Goal: Transaction & Acquisition: Purchase product/service

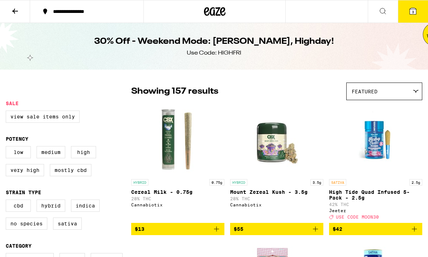
click at [212, 13] on icon at bounding box center [215, 11] width 22 height 13
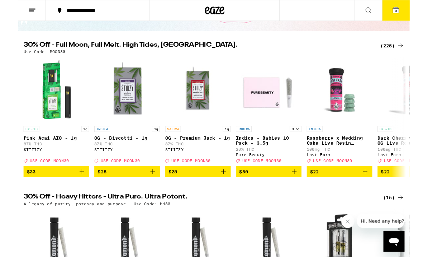
scroll to position [84, 0]
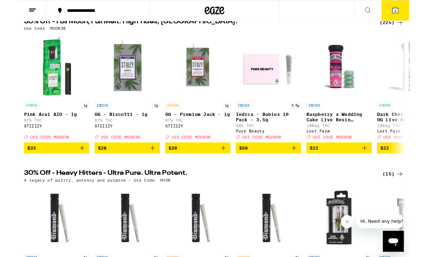
click at [414, 11] on span "3" at bounding box center [413, 12] width 2 height 4
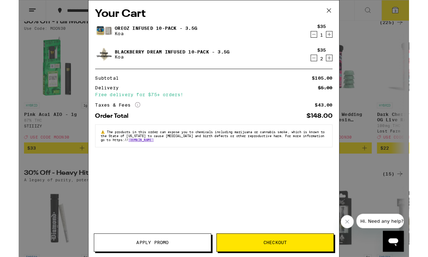
click at [342, 11] on icon at bounding box center [340, 11] width 11 height 11
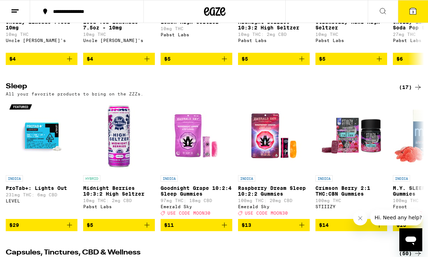
scroll to position [2554, 0]
